Goal: Task Accomplishment & Management: Use online tool/utility

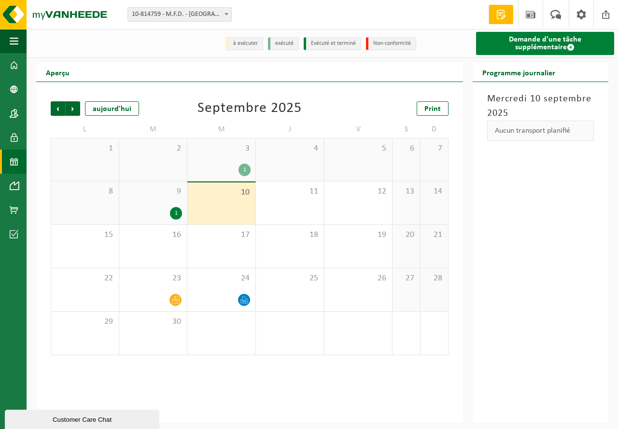
click at [547, 42] on link "Demande d'une tâche supplémentaire" at bounding box center [545, 43] width 138 height 23
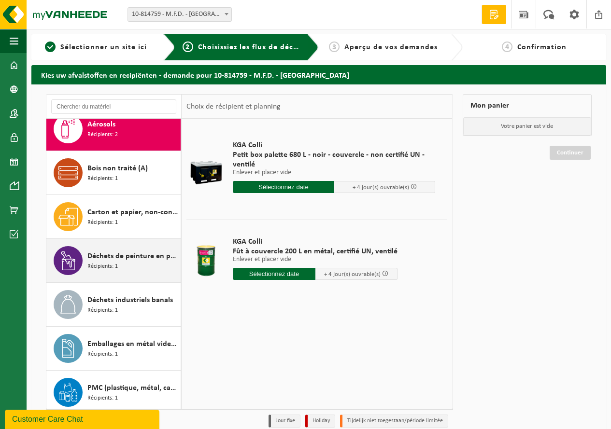
scroll to position [17, 0]
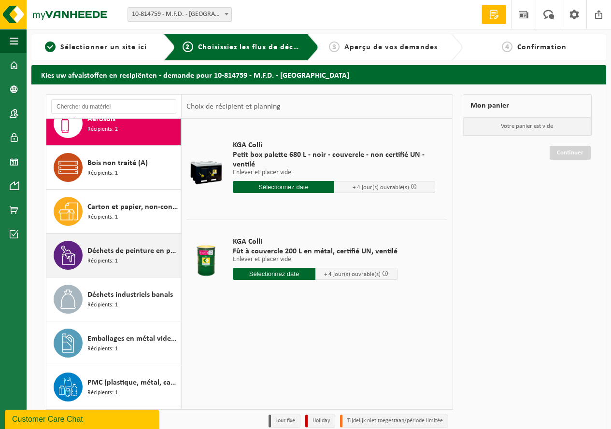
click at [108, 257] on span "Récipients: 1" at bounding box center [102, 261] width 30 height 9
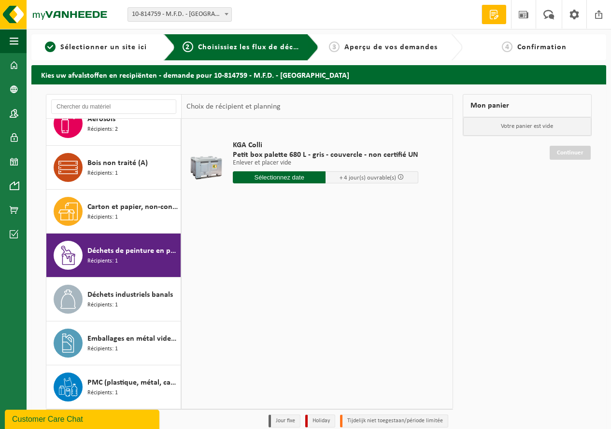
click at [288, 178] on input "text" at bounding box center [279, 177] width 93 height 12
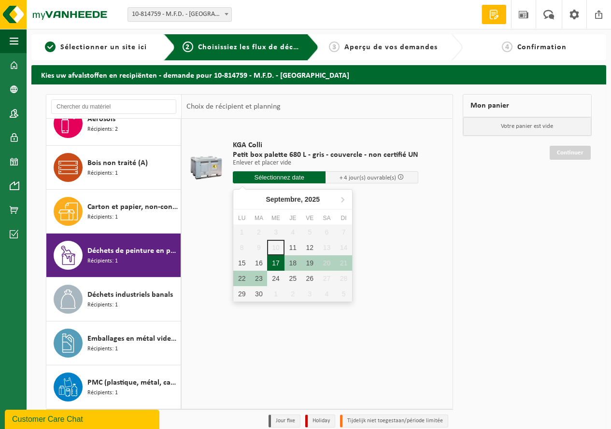
click at [274, 264] on div "17" at bounding box center [275, 263] width 17 height 15
type input "à partir de 2025-09-17"
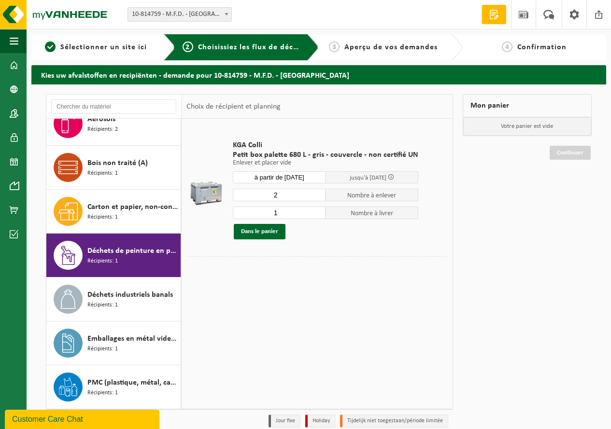
type input "2"
click at [316, 193] on input "2" at bounding box center [279, 195] width 93 height 13
click at [259, 230] on button "Dans le panier" at bounding box center [260, 231] width 52 height 15
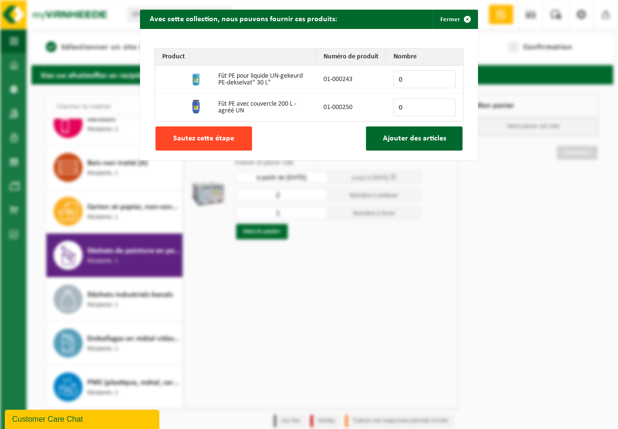
click at [208, 143] on button "Sautez cette étape" at bounding box center [204, 139] width 97 height 24
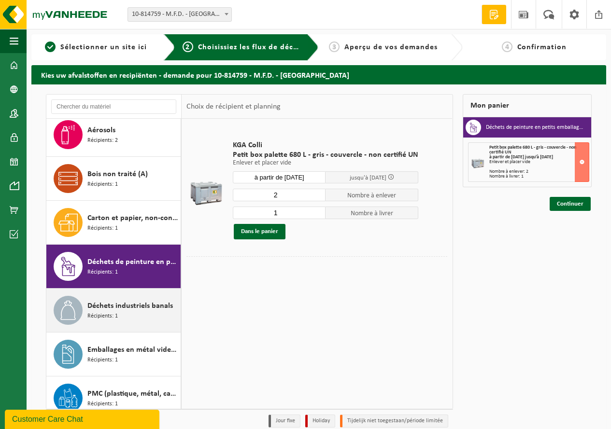
scroll to position [0, 0]
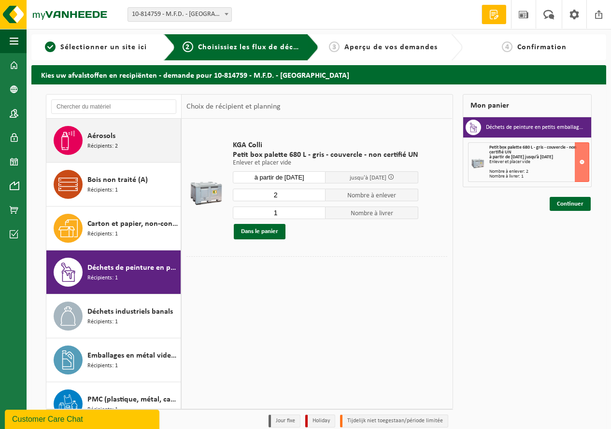
click at [99, 146] on span "Récipients: 2" at bounding box center [102, 146] width 30 height 9
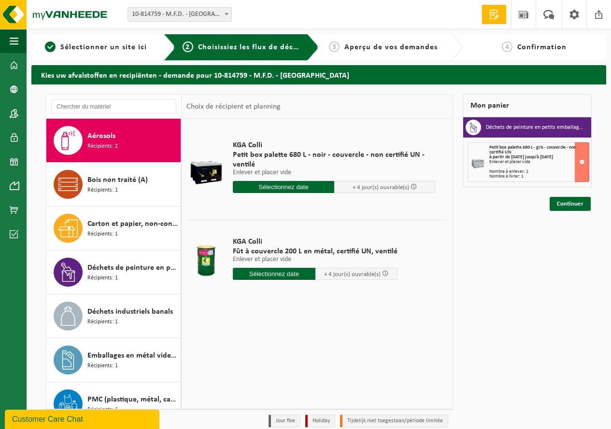
click at [311, 189] on input "text" at bounding box center [283, 187] width 101 height 12
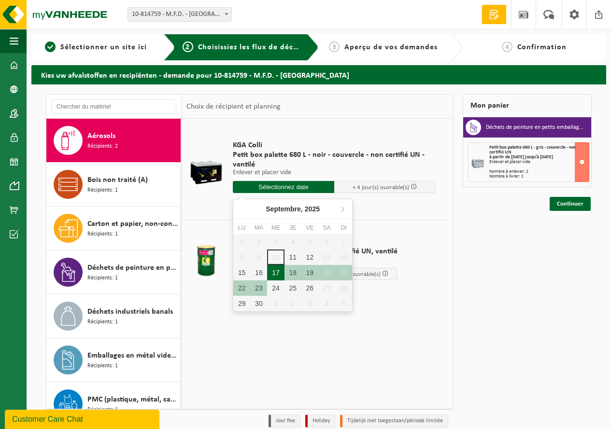
click at [275, 267] on div "17" at bounding box center [275, 272] width 17 height 15
type input "à partir de 2025-09-17"
type input "2025-09-17"
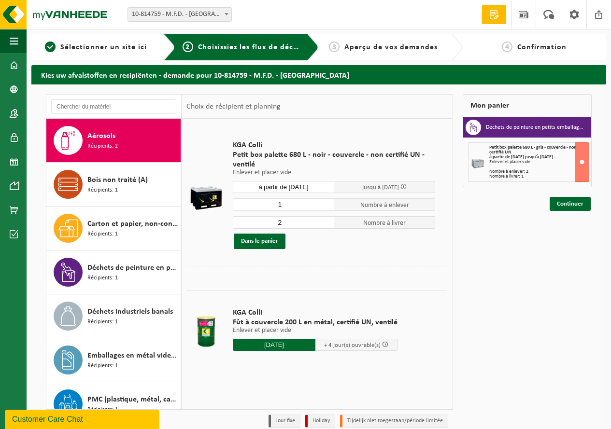
click at [329, 220] on input "2" at bounding box center [283, 222] width 101 height 13
click at [327, 224] on input "1" at bounding box center [283, 222] width 101 height 13
type input "0"
click at [327, 224] on input "0" at bounding box center [283, 222] width 101 height 13
click at [264, 242] on button "Dans le panier" at bounding box center [260, 241] width 52 height 15
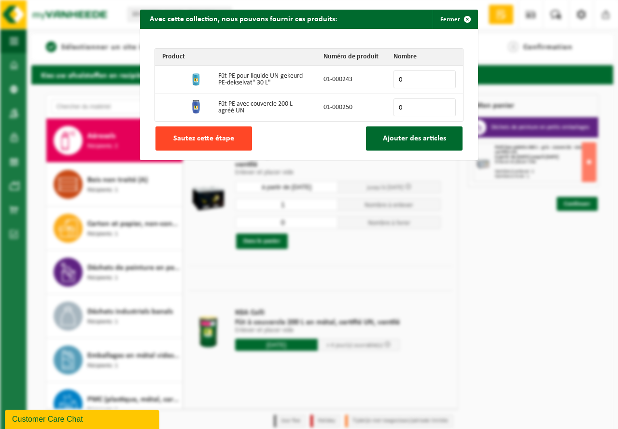
click at [220, 135] on span "Sautez cette étape" at bounding box center [203, 139] width 61 height 8
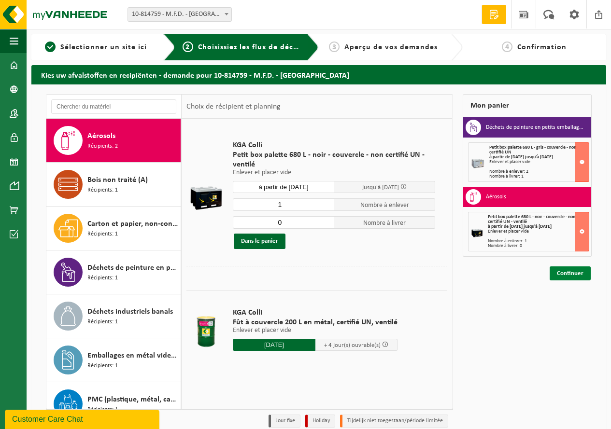
click at [575, 272] on link "Continuer" at bounding box center [570, 274] width 41 height 14
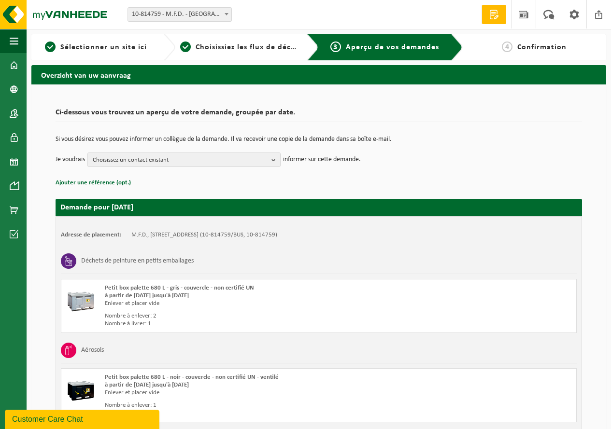
scroll to position [82, 0]
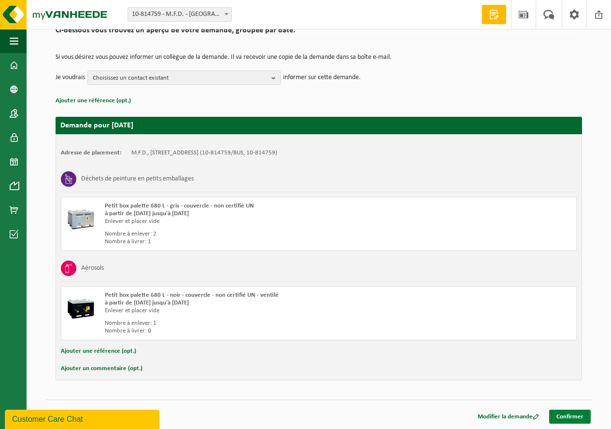
click at [579, 417] on link "Confirmer" at bounding box center [570, 417] width 42 height 14
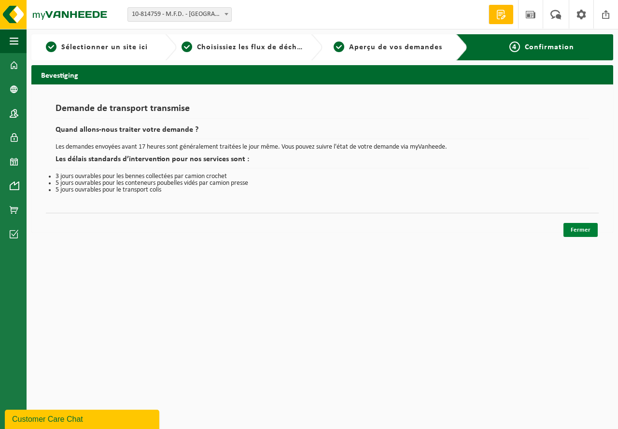
click at [577, 231] on link "Fermer" at bounding box center [581, 230] width 34 height 14
